Goal: Information Seeking & Learning: Find specific fact

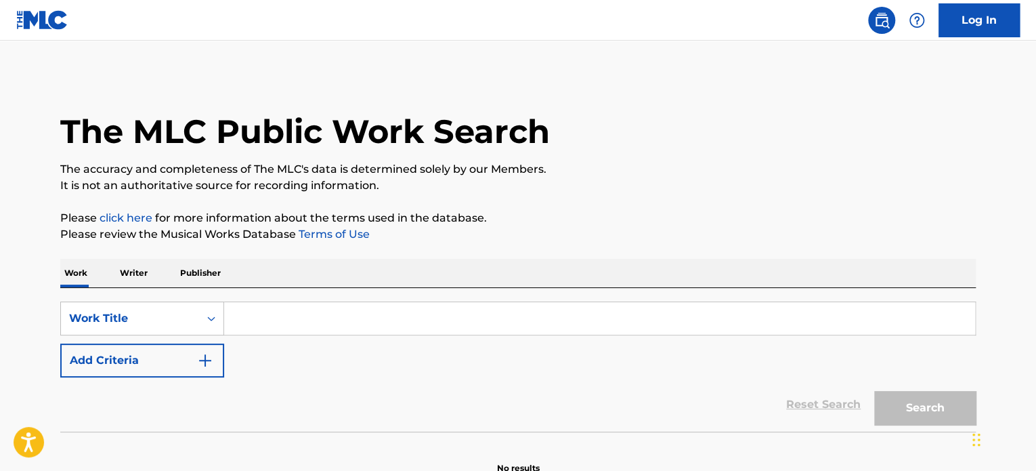
click at [95, 414] on div "Reset Search Search" at bounding box center [518, 404] width 916 height 54
click at [351, 312] on input "Search Form" at bounding box center [599, 318] width 751 height 33
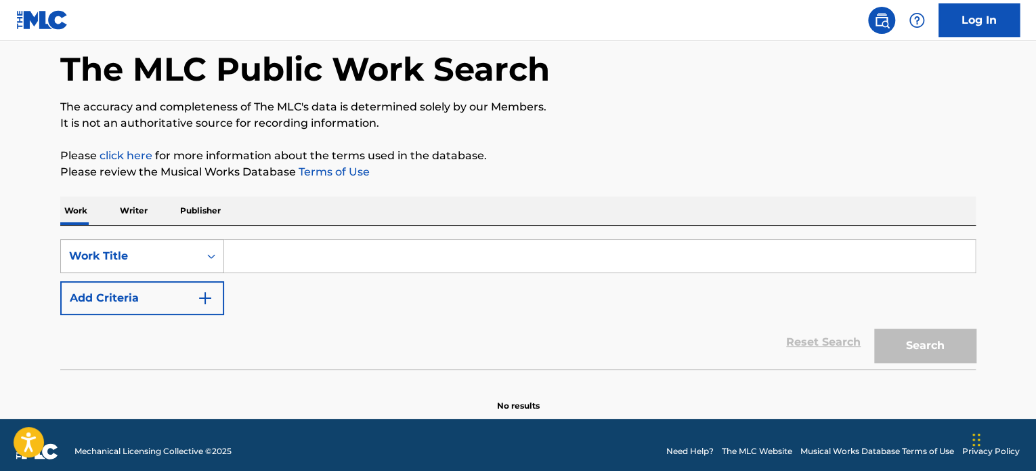
click at [209, 273] on div "Work Title" at bounding box center [142, 256] width 164 height 34
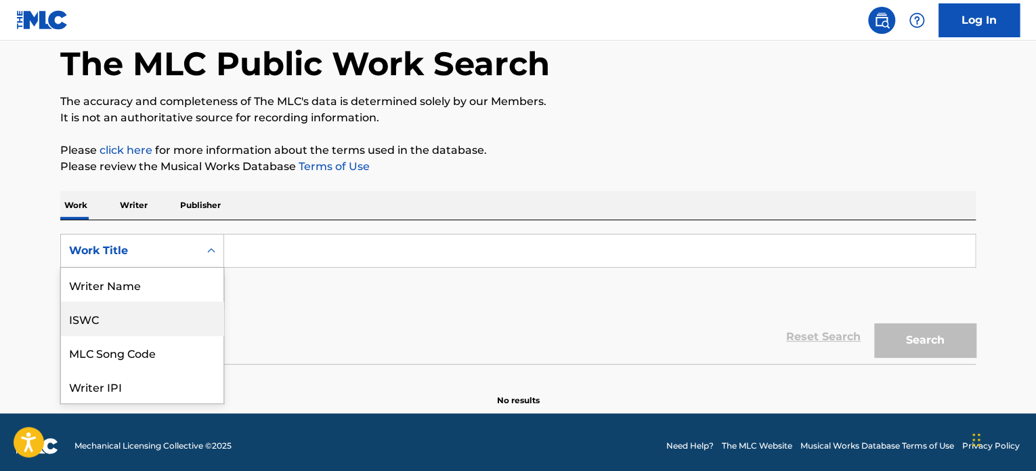
click at [125, 321] on div "ISWC" at bounding box center [142, 318] width 163 height 34
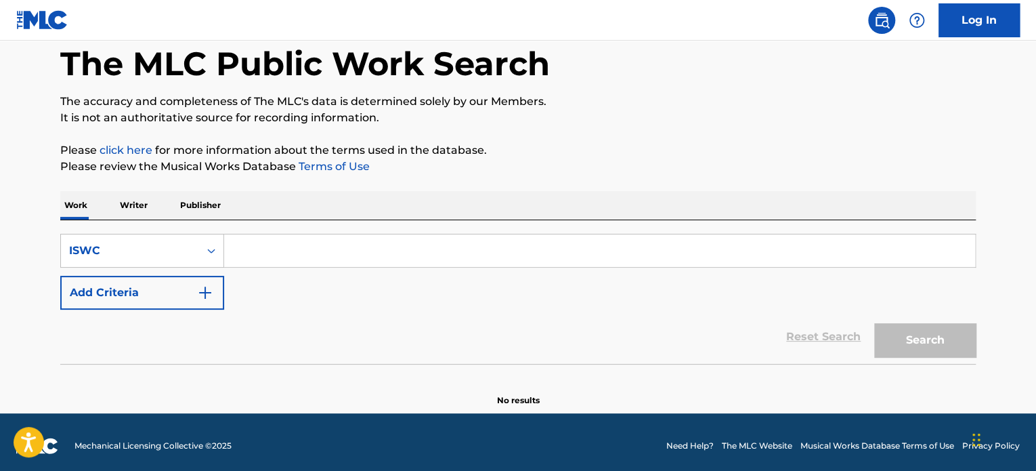
click at [305, 238] on input "Search Form" at bounding box center [599, 250] width 751 height 33
paste input "T9203864873"
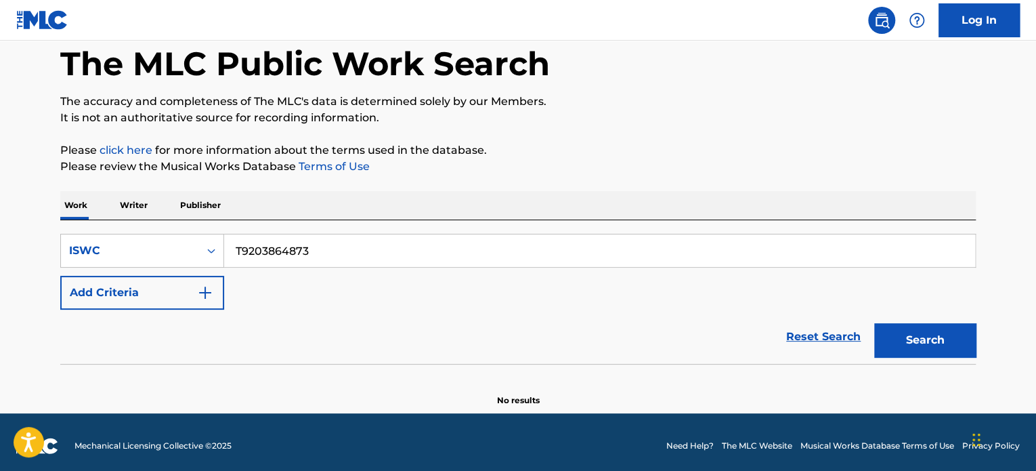
type input "T9203864873"
click at [916, 352] on button "Search" at bounding box center [925, 340] width 102 height 34
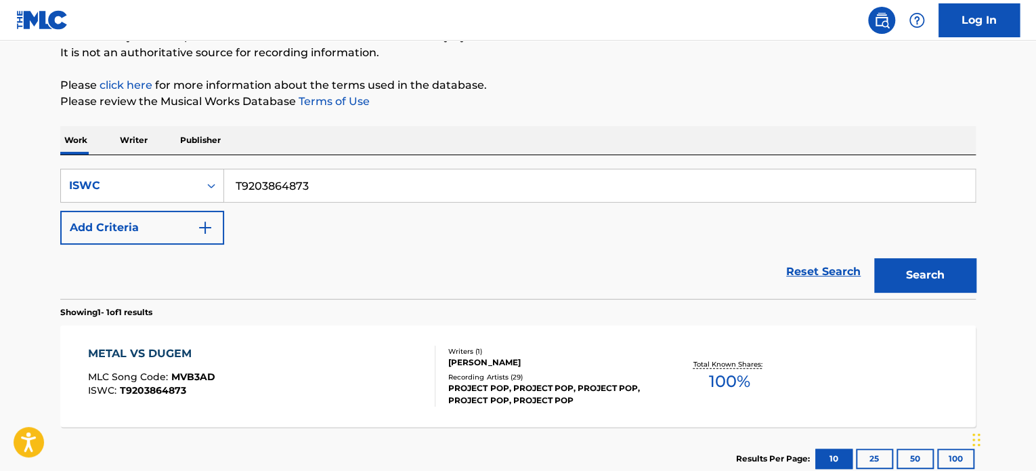
scroll to position [223, 0]
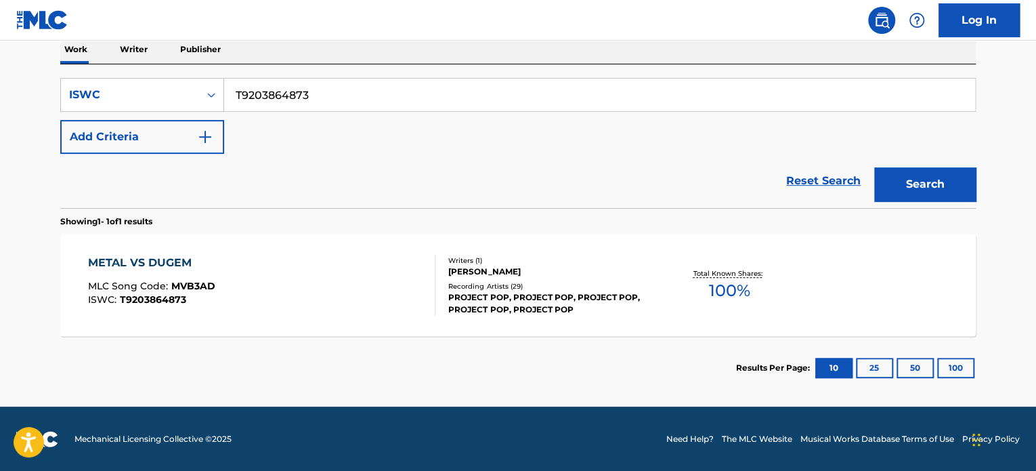
click at [528, 289] on div "Recording Artists ( 29 )" at bounding box center [550, 286] width 205 height 10
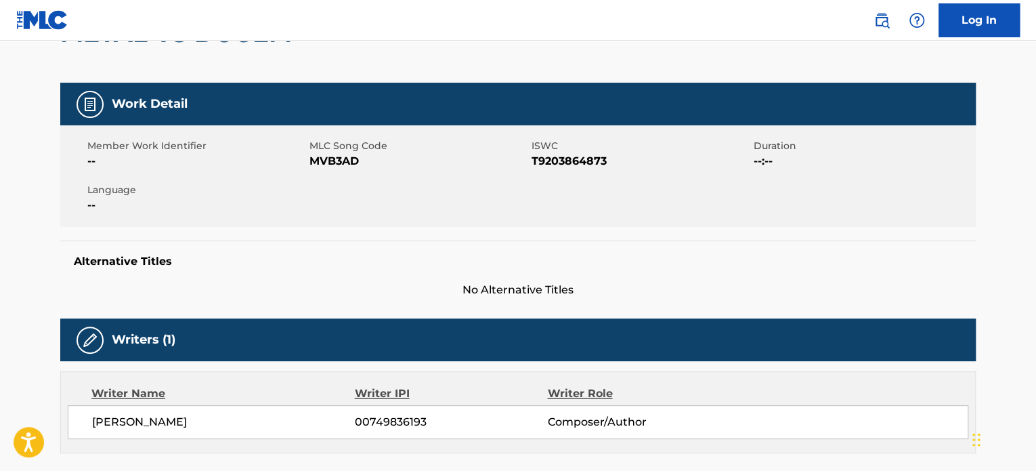
scroll to position [271, 0]
